Goal: Find specific page/section: Find specific page/section

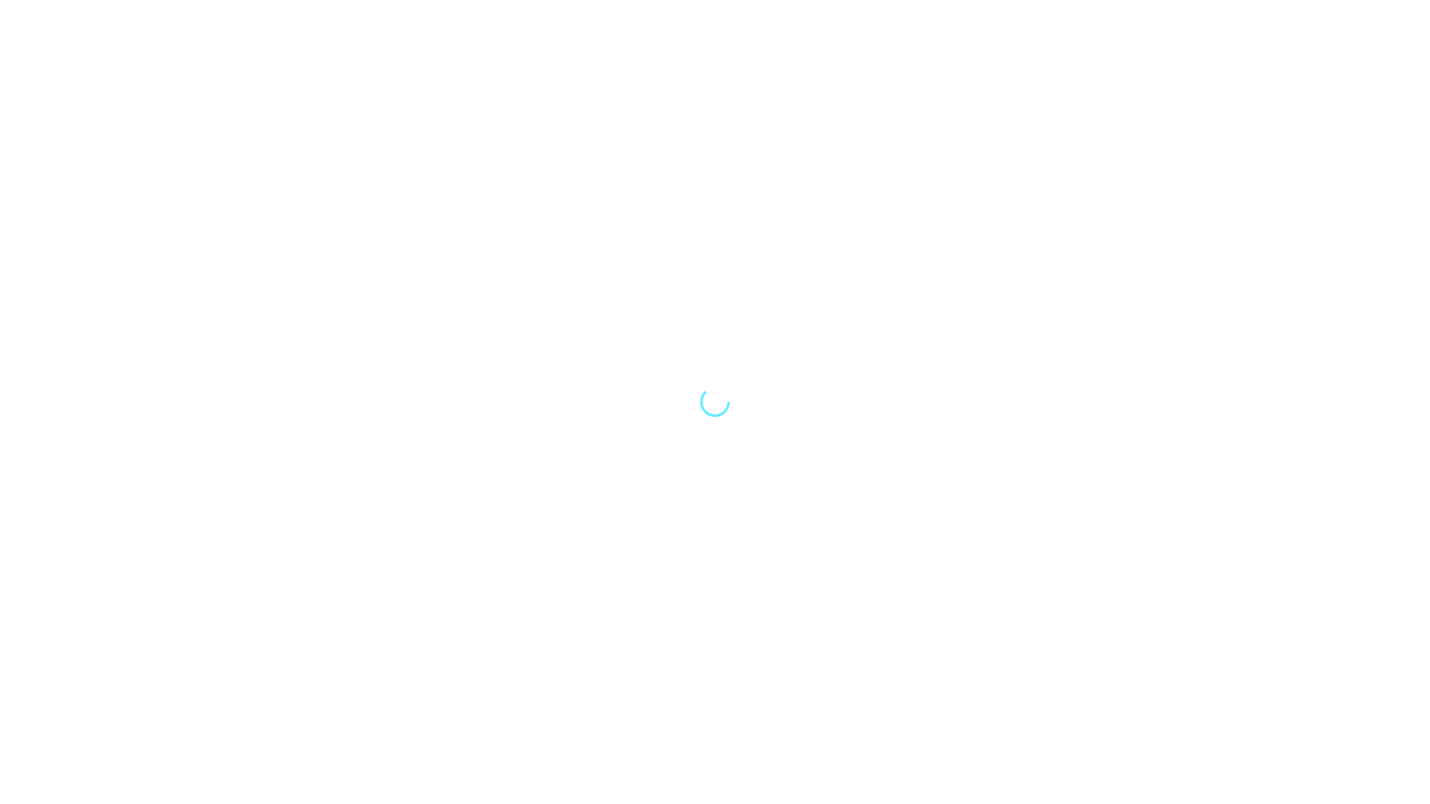
select select "Song"
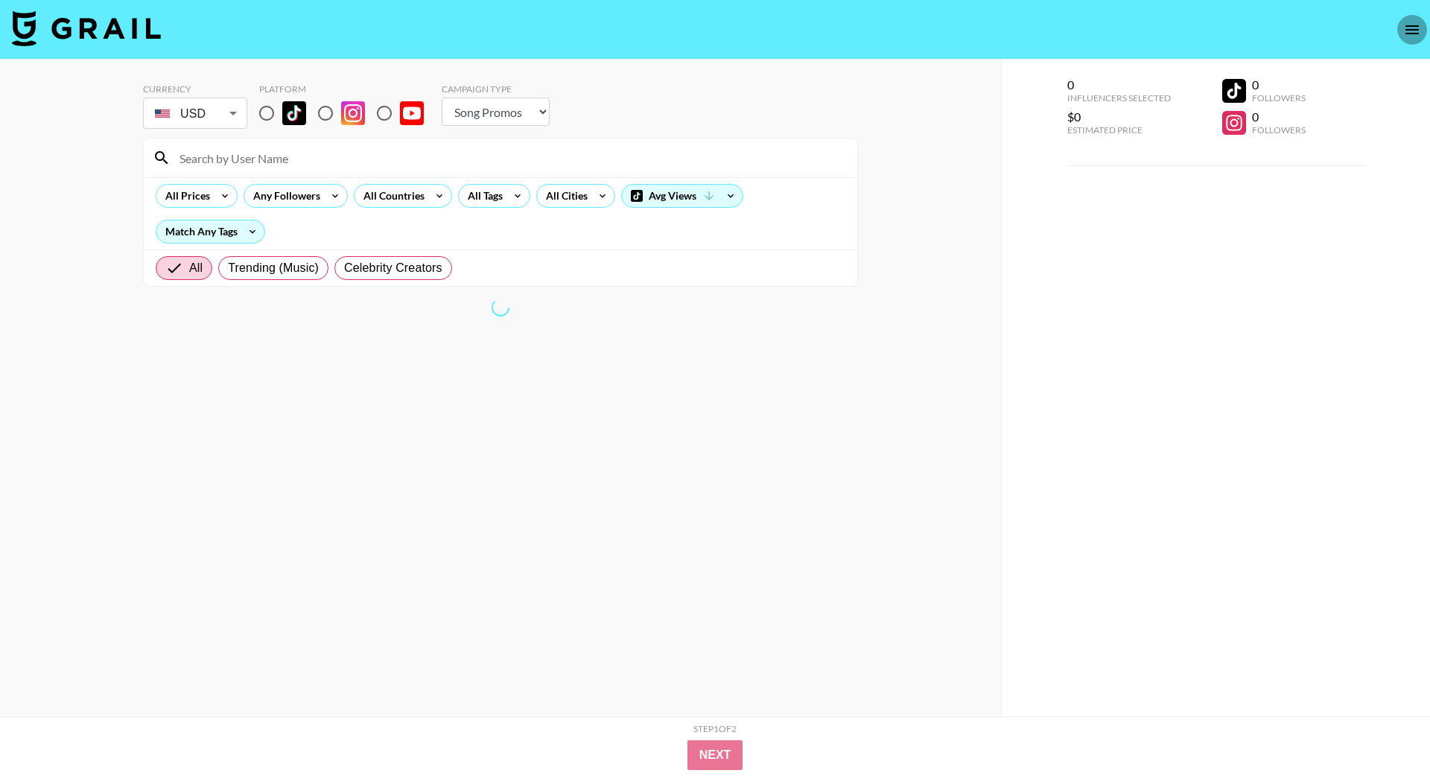
click at [893, 25] on icon "open drawer" at bounding box center [1411, 29] width 13 height 9
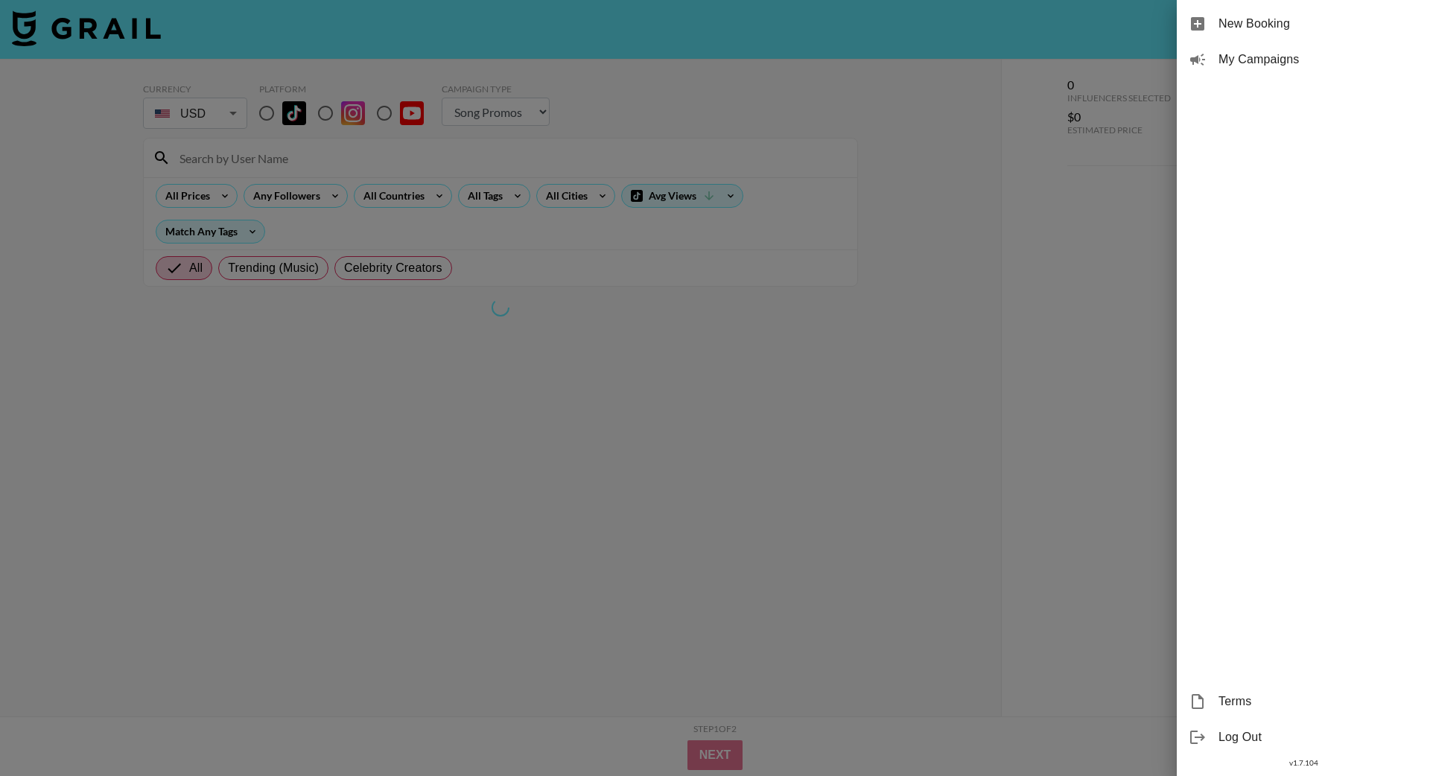
click at [893, 64] on span "My Campaigns" at bounding box center [1318, 60] width 200 height 18
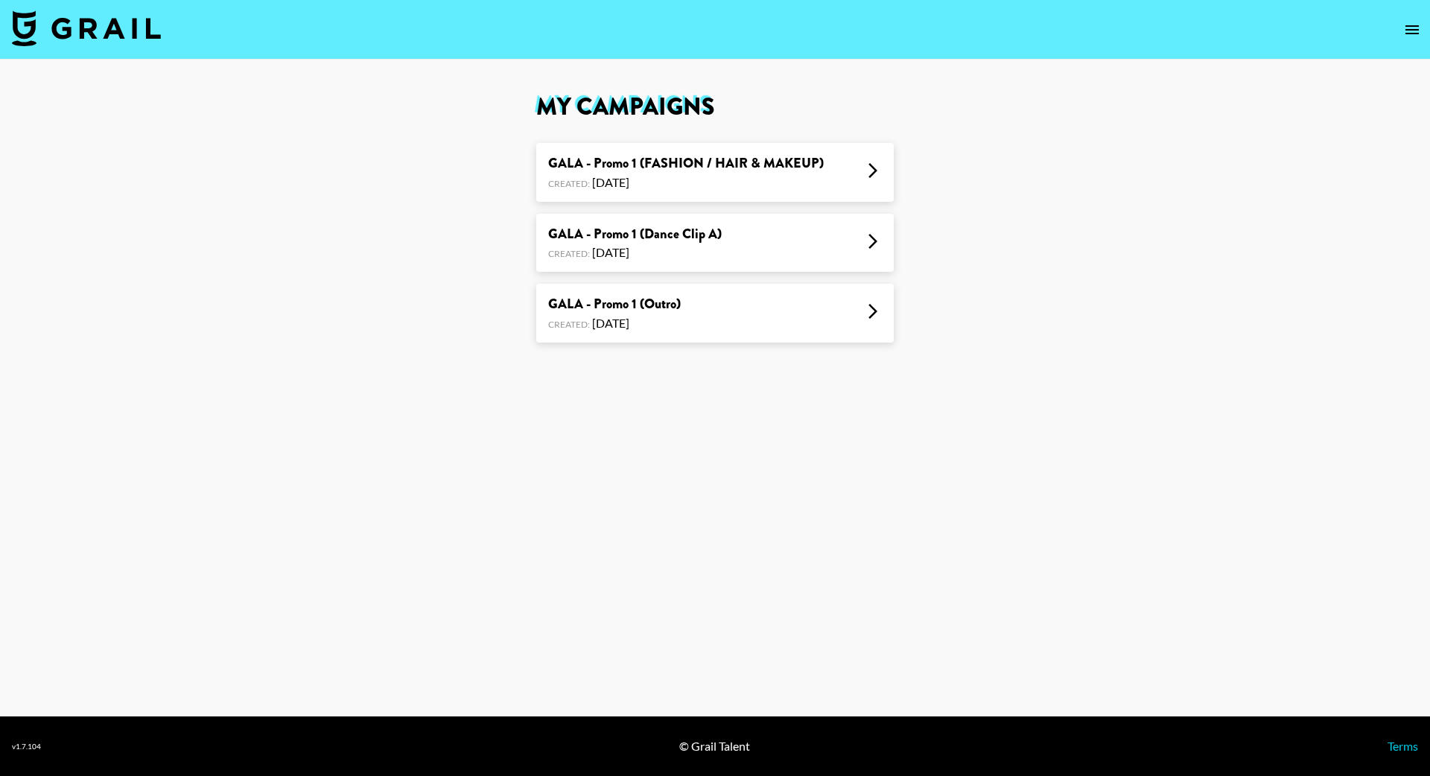
click at [742, 297] on div "GALA - Promo 1 (Outro) Created: [DATE]" at bounding box center [714, 313] width 357 height 59
